Goal: Task Accomplishment & Management: Complete application form

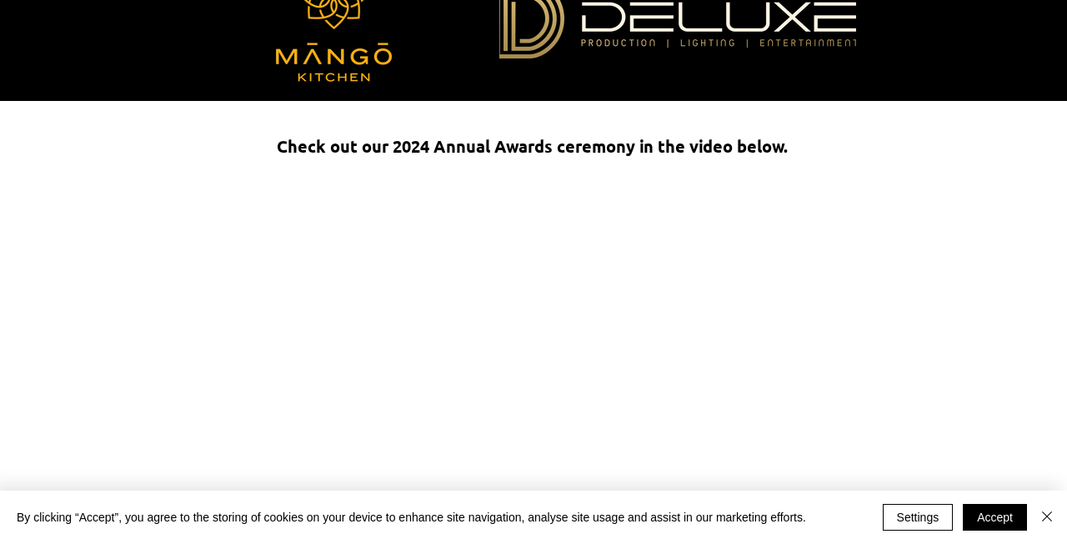
scroll to position [3461, 0]
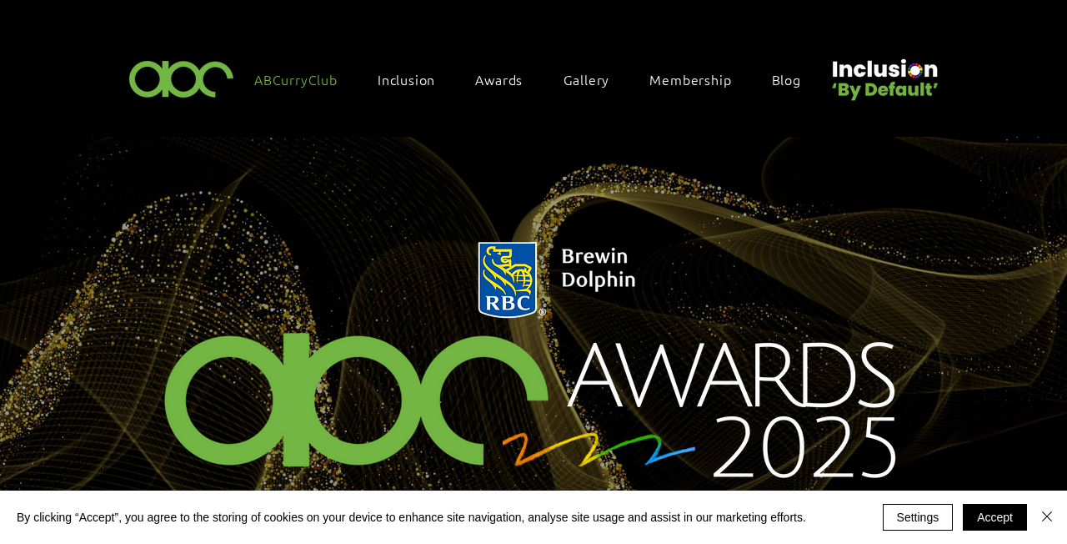
click at [171, 93] on img at bounding box center [181, 77] width 115 height 49
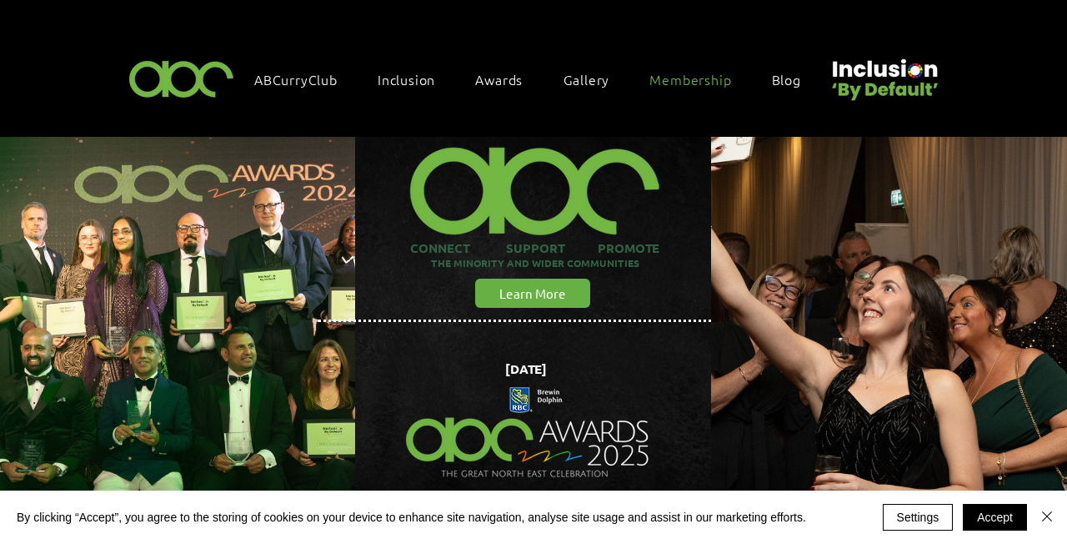
click at [708, 76] on span "Membership" at bounding box center [691, 79] width 82 height 18
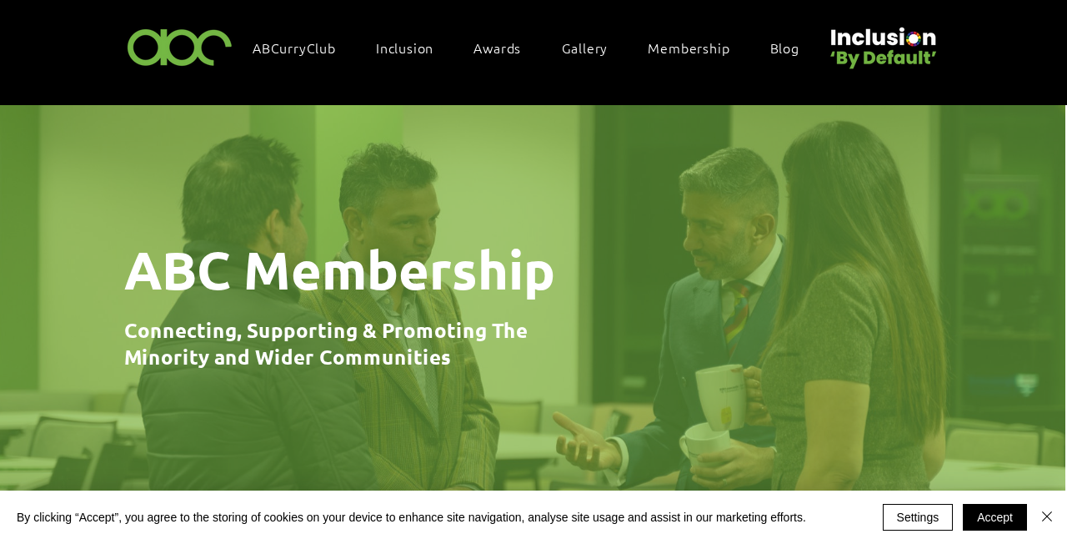
scroll to position [0, 2]
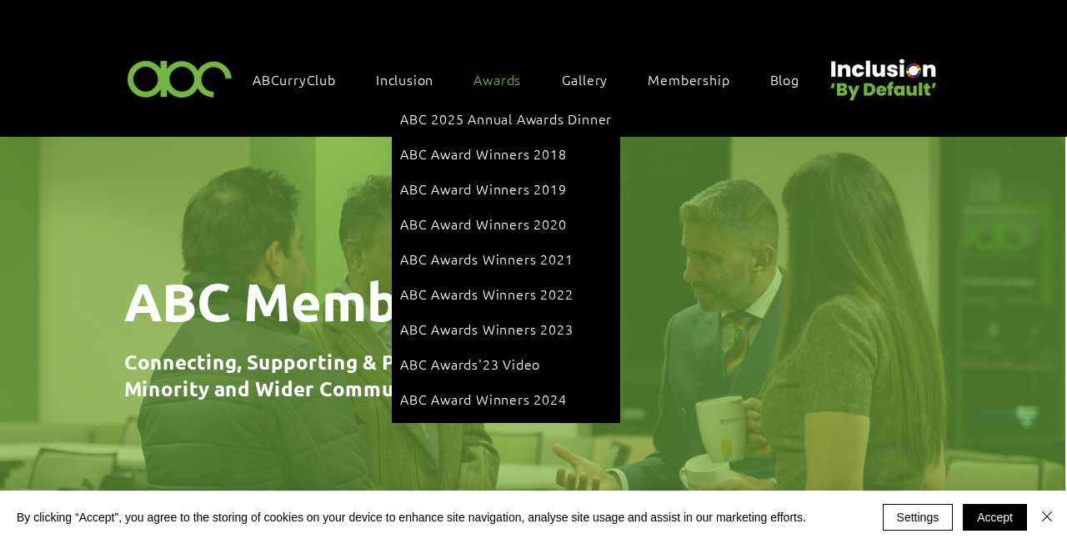
click at [511, 78] on span "Awards" at bounding box center [498, 79] width 48 height 18
click at [513, 90] on div "Awards" at bounding box center [505, 79] width 81 height 35
click at [510, 110] on span "ABC 2025 Annual Awards Dinner" at bounding box center [506, 118] width 212 height 18
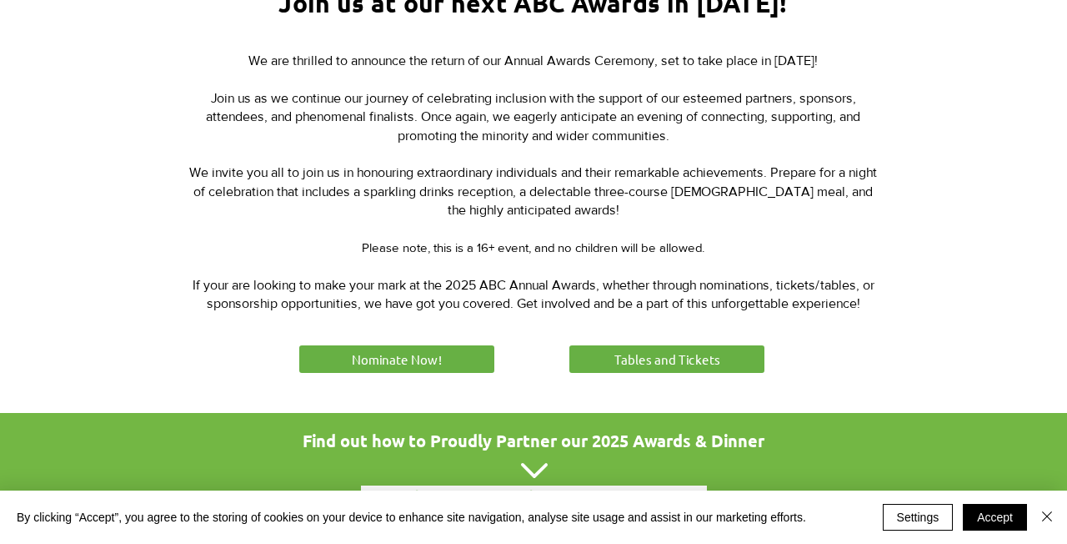
scroll to position [710, 0]
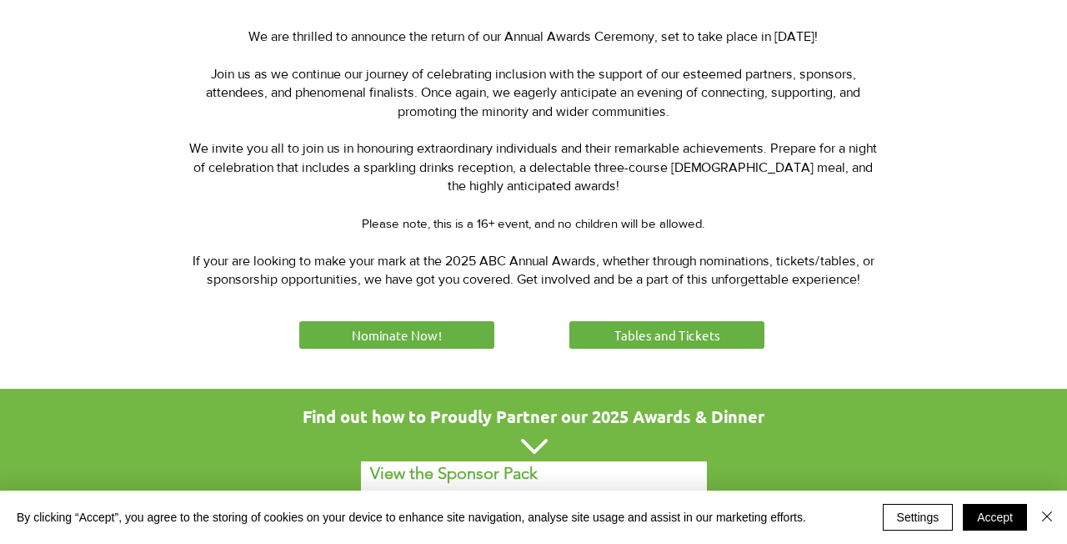
click at [457, 306] on div at bounding box center [533, 145] width 1067 height 485
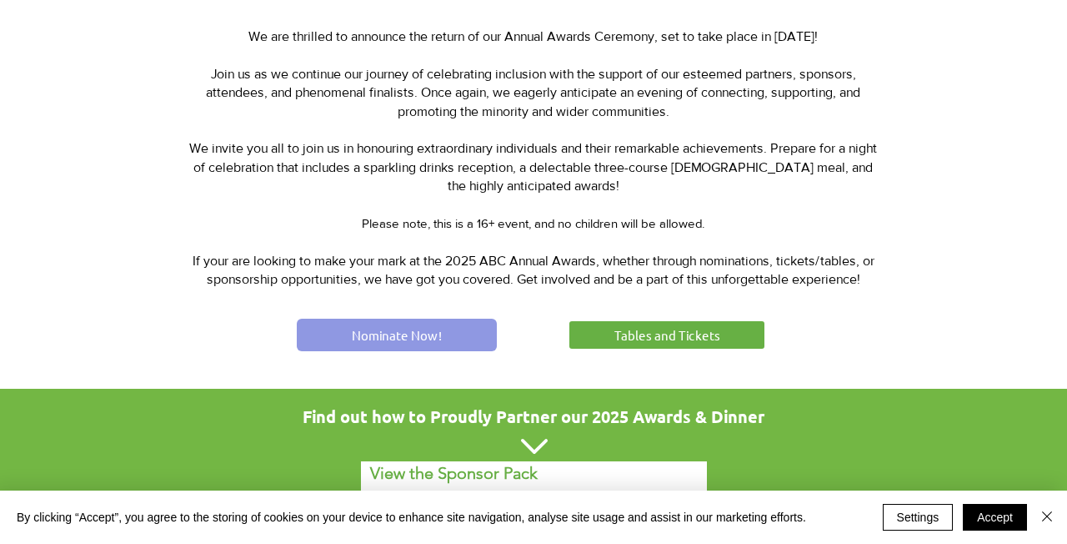
click at [447, 330] on link "Nominate Now!" at bounding box center [397, 335] width 200 height 33
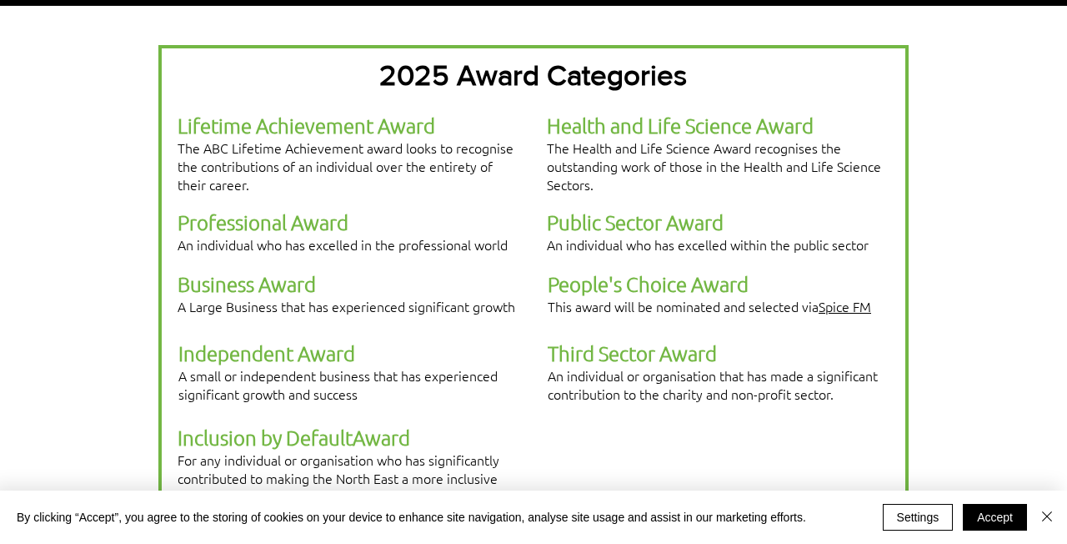
scroll to position [462, 0]
